Goal: Information Seeking & Learning: Understand process/instructions

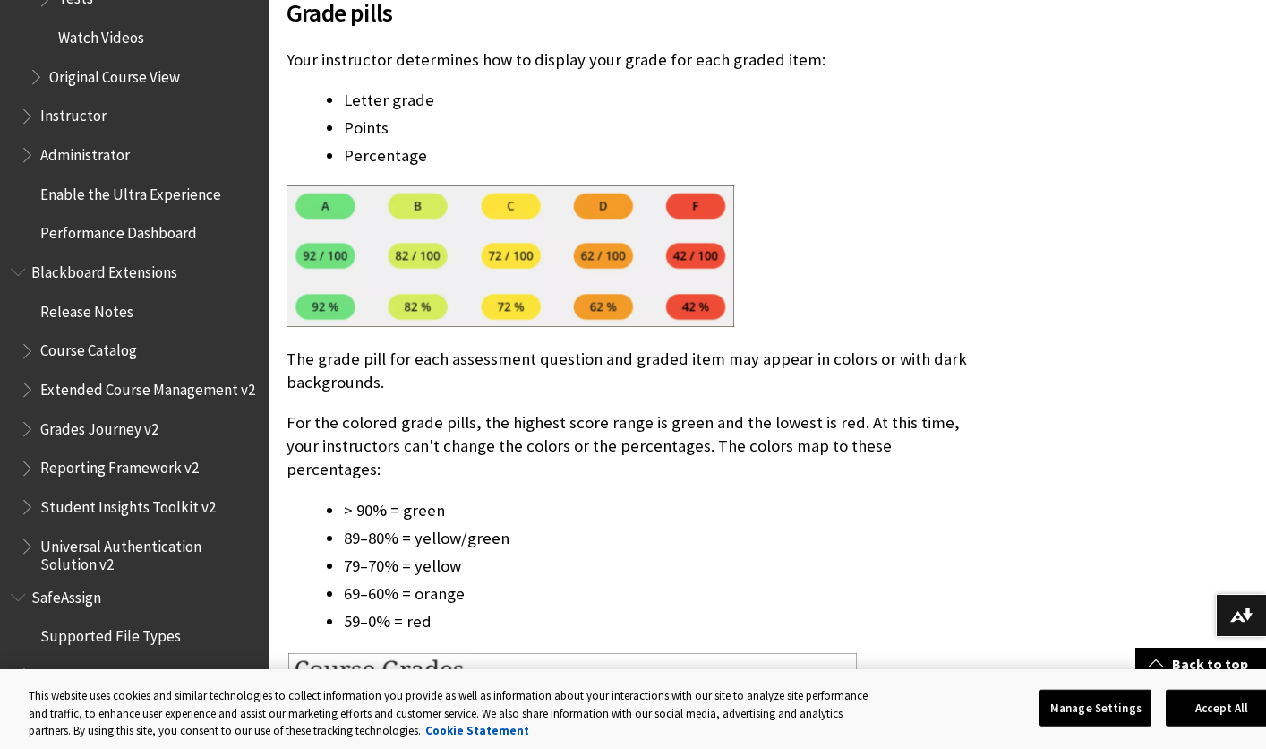
scroll to position [2680, 0]
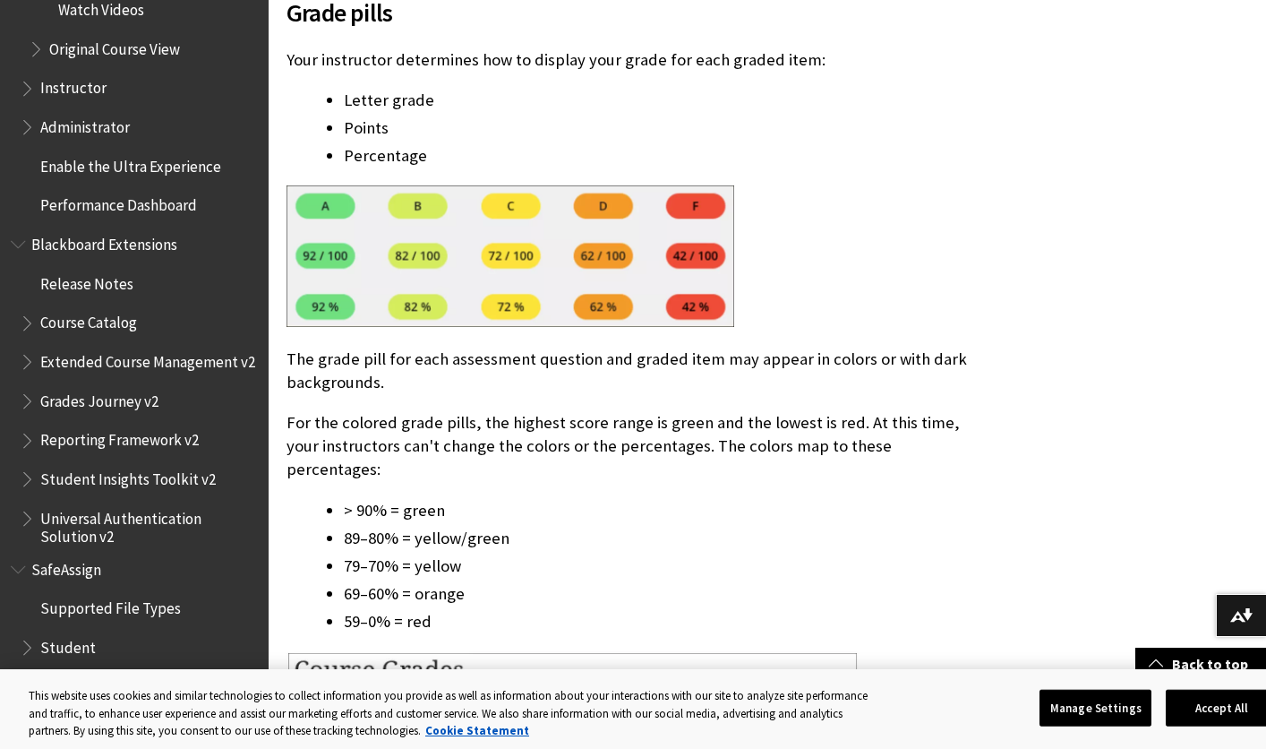
click at [116, 632] on span "Student" at bounding box center [139, 647] width 238 height 30
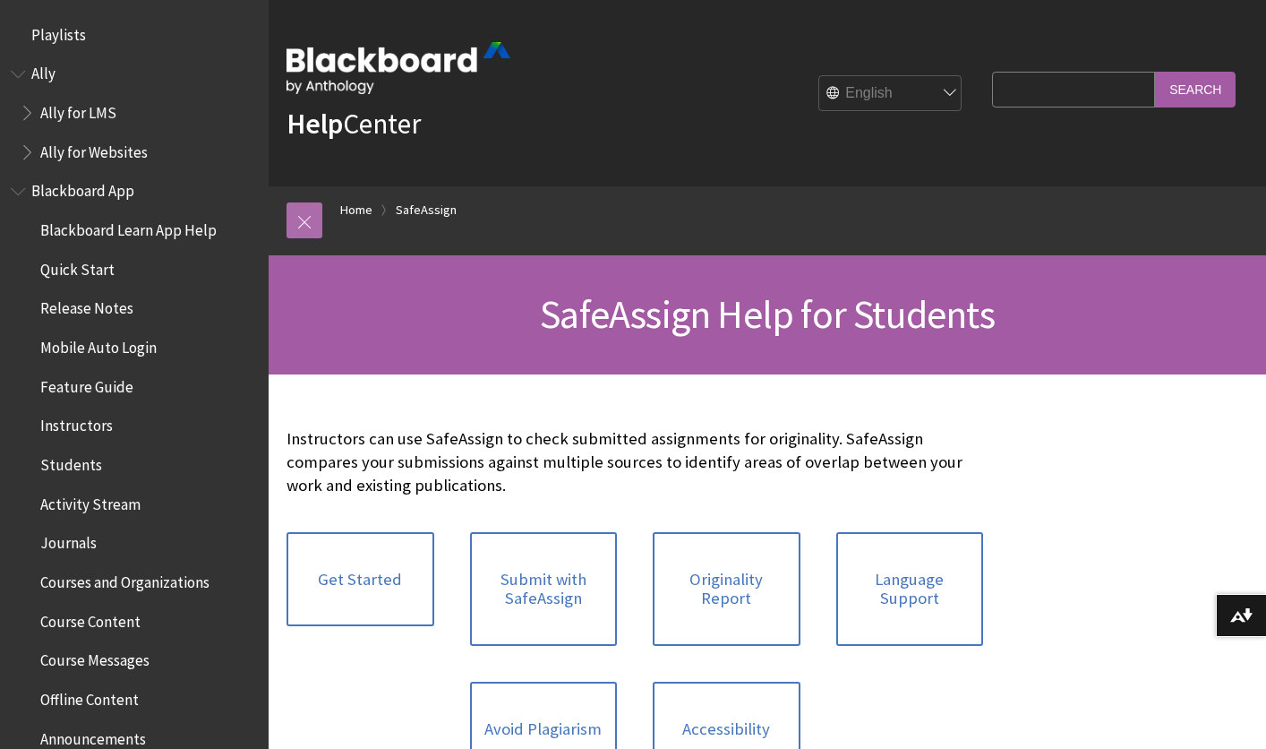
click at [305, 223] on link at bounding box center [305, 220] width 36 height 36
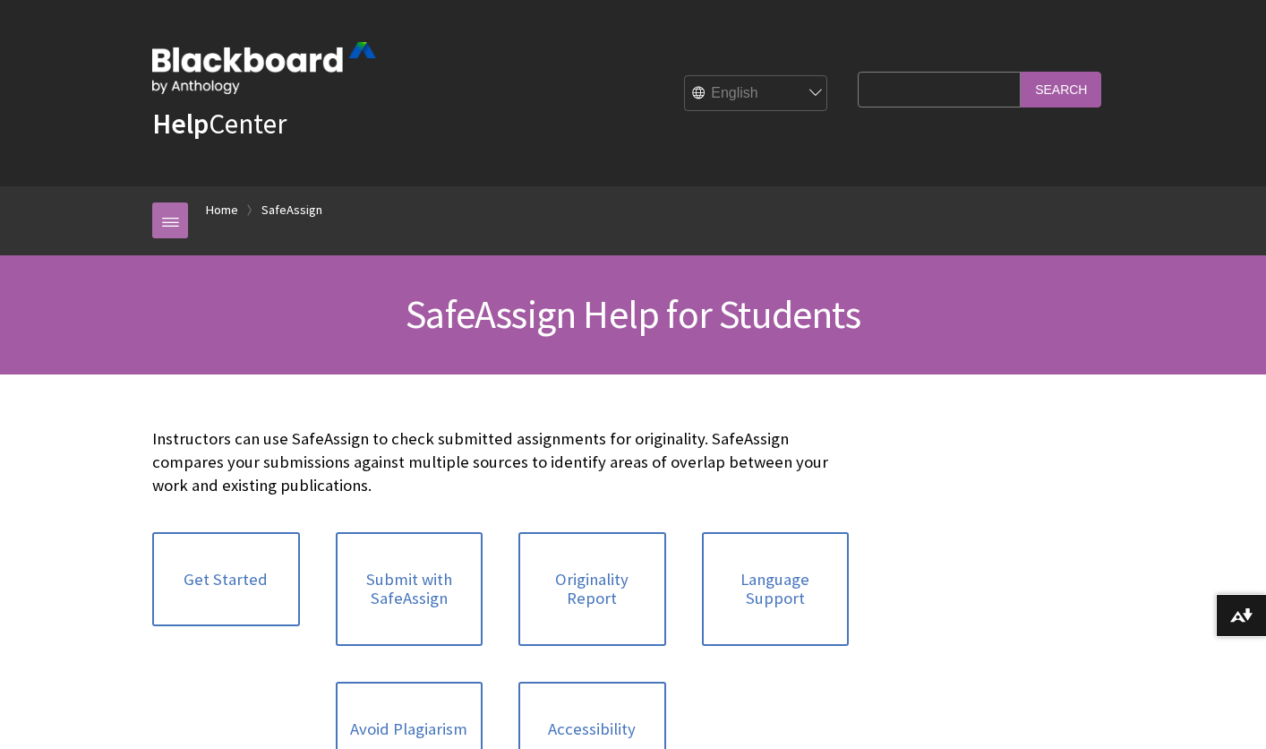
click at [185, 211] on link at bounding box center [170, 220] width 36 height 36
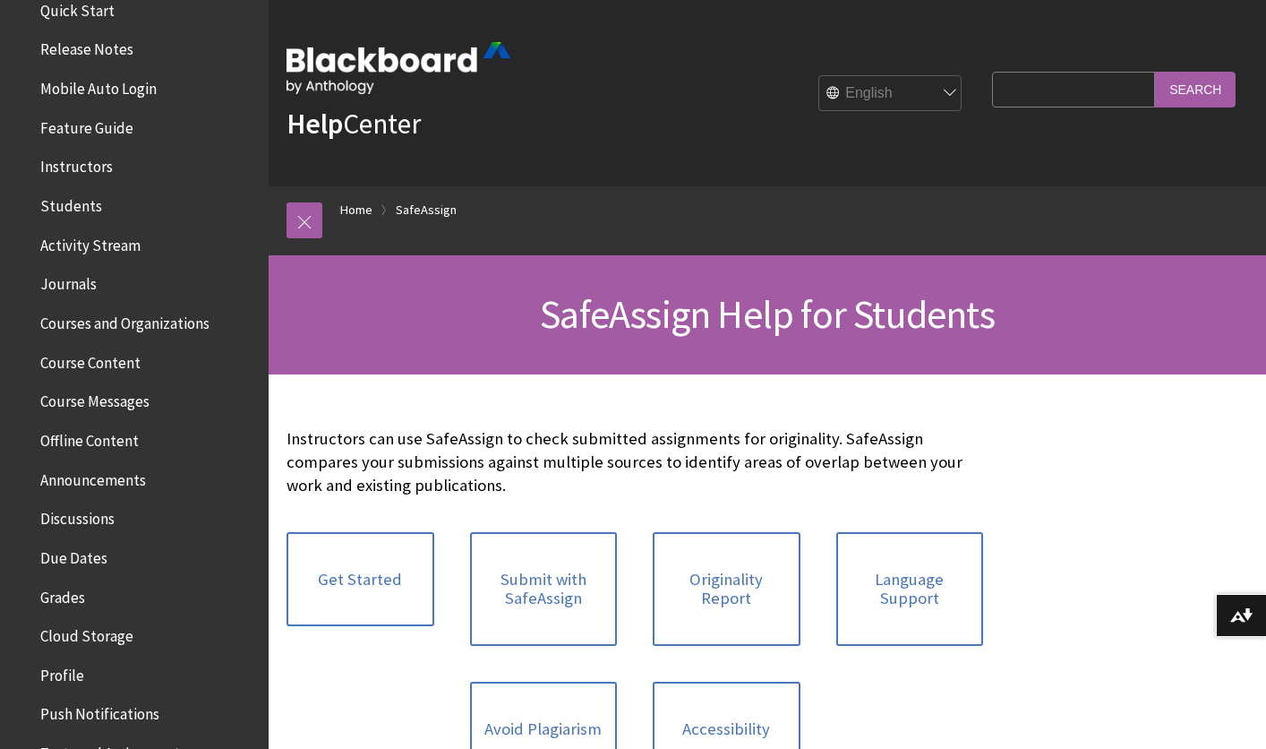
scroll to position [297, 0]
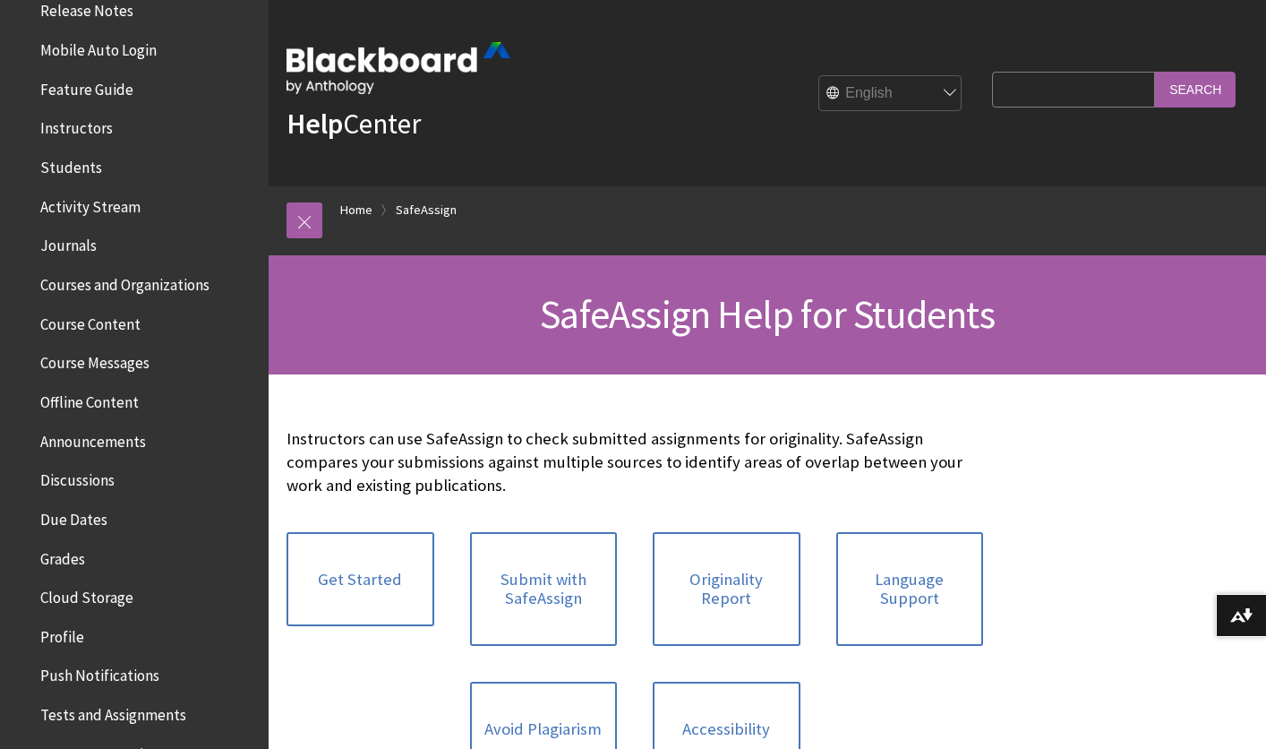
click at [103, 282] on span "Courses and Organizations" at bounding box center [124, 282] width 169 height 24
